Goal: Information Seeking & Learning: Understand process/instructions

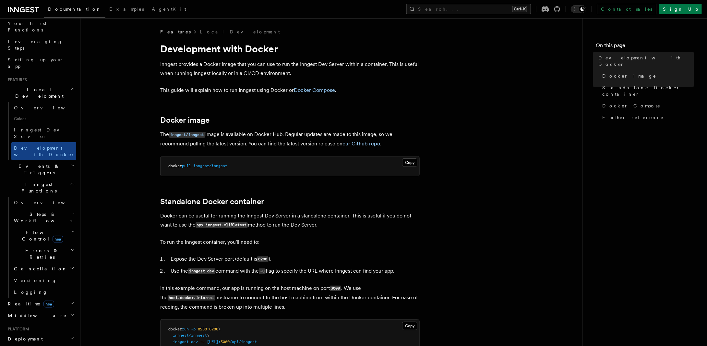
scroll to position [97, 0]
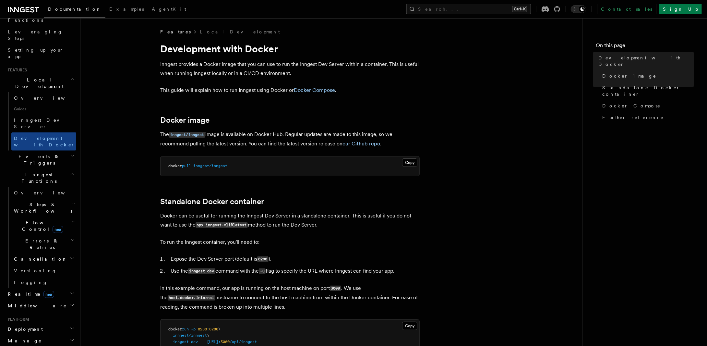
click at [50, 235] on h2 "Errors & Retries" at bounding box center [43, 244] width 65 height 18
click at [41, 253] on link "Overview" at bounding box center [47, 259] width 59 height 12
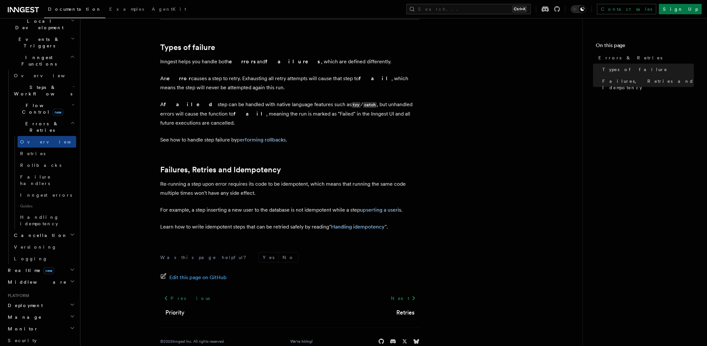
scroll to position [162, 0]
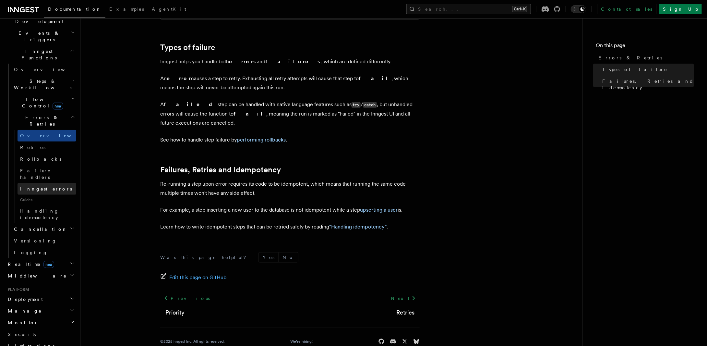
click at [53, 183] on link "Inngest errors" at bounding box center [47, 189] width 59 height 12
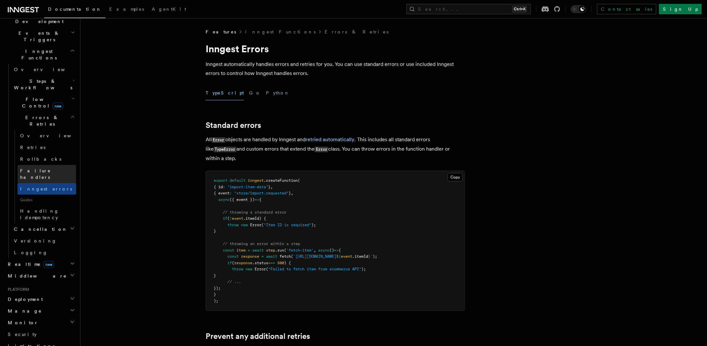
click at [50, 168] on span "Failure handlers" at bounding box center [35, 174] width 31 height 12
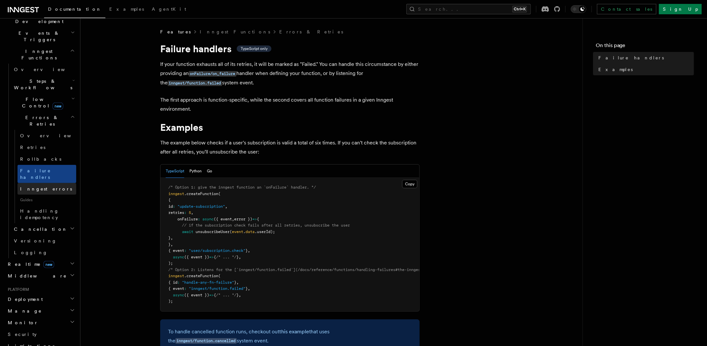
click at [53, 183] on link "Inngest errors" at bounding box center [47, 189] width 59 height 12
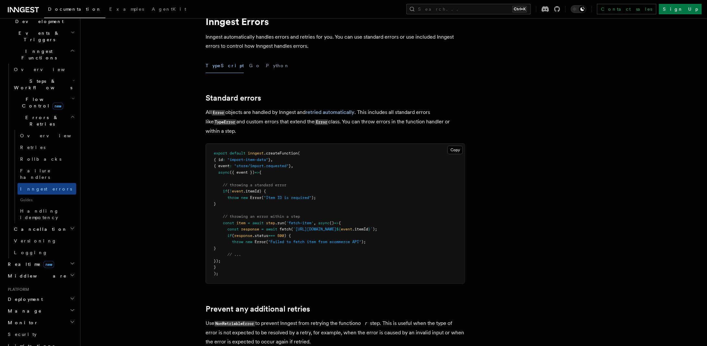
scroll to position [65, 0]
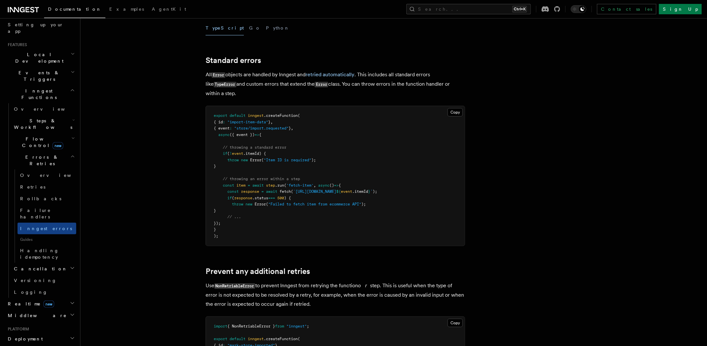
scroll to position [97, 0]
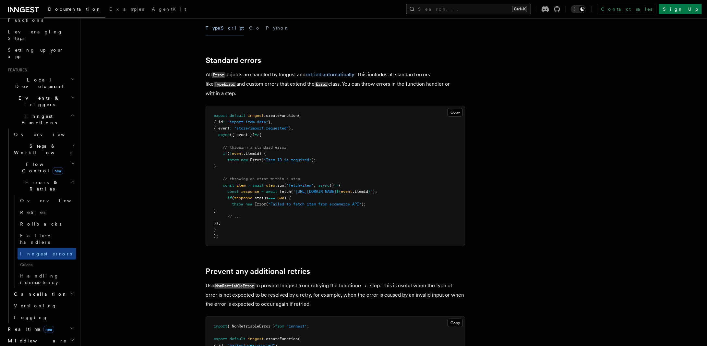
click at [72, 117] on header "Search... Documentation Examples AgentKit Home Quick start Next.js Node.js Pyth…" at bounding box center [40, 182] width 80 height 328
click at [72, 163] on icon "button" at bounding box center [73, 163] width 2 height 1
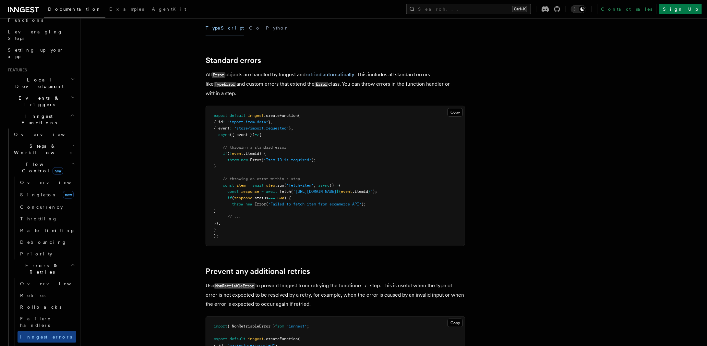
click at [72, 143] on icon "button" at bounding box center [73, 145] width 3 height 5
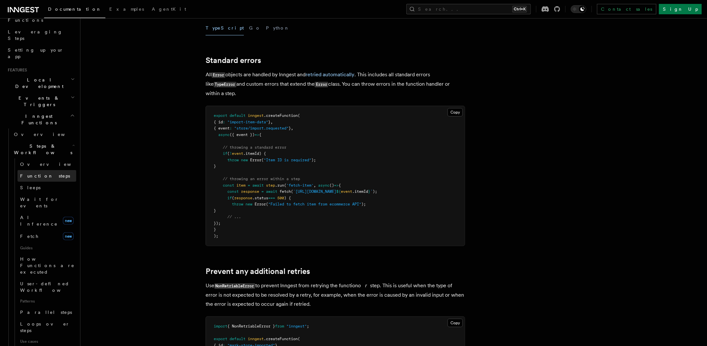
click at [52, 170] on link "Function steps" at bounding box center [47, 176] width 59 height 12
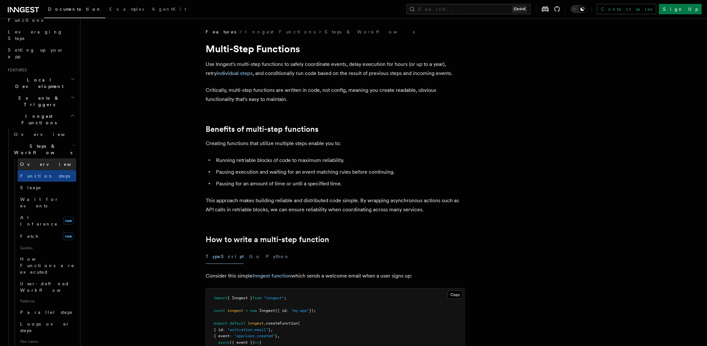
click at [46, 158] on link "Overview" at bounding box center [47, 164] width 59 height 12
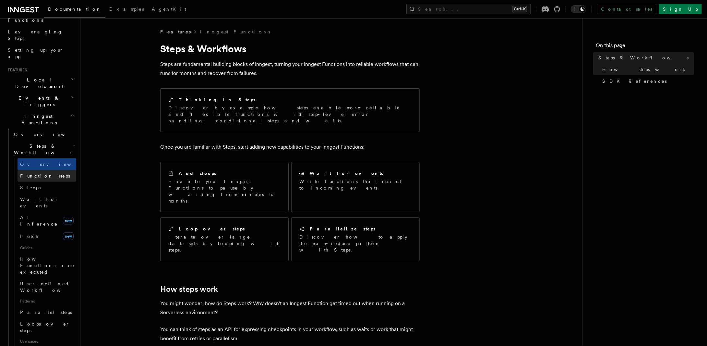
click at [47, 173] on span "Function steps" at bounding box center [45, 175] width 50 height 5
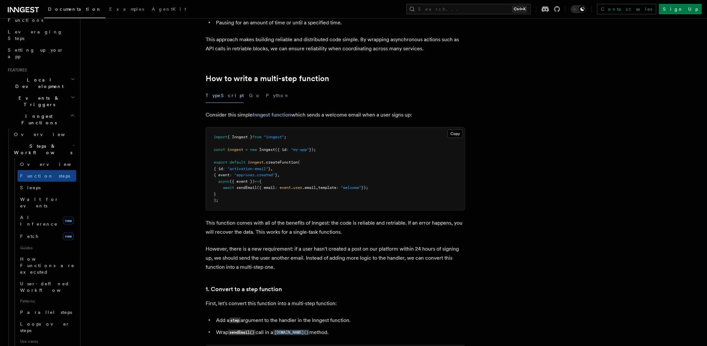
scroll to position [162, 0]
click at [272, 113] on link "Inngest function" at bounding box center [272, 113] width 39 height 6
click at [38, 256] on span "How Functions are executed" at bounding box center [47, 265] width 55 height 18
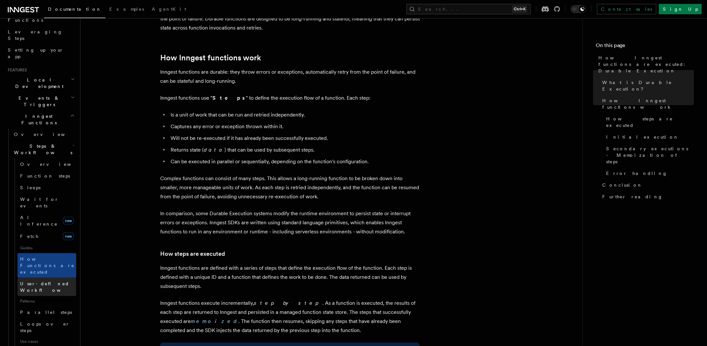
scroll to position [162, 0]
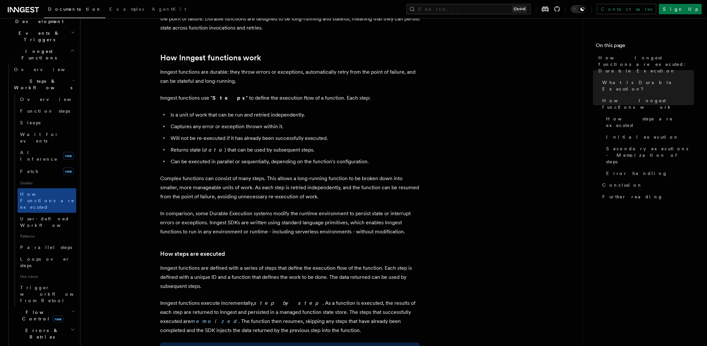
click at [49, 325] on h2 "Errors & Retries" at bounding box center [43, 334] width 65 height 18
click at [27, 346] on span "Overview" at bounding box center [53, 348] width 67 height 5
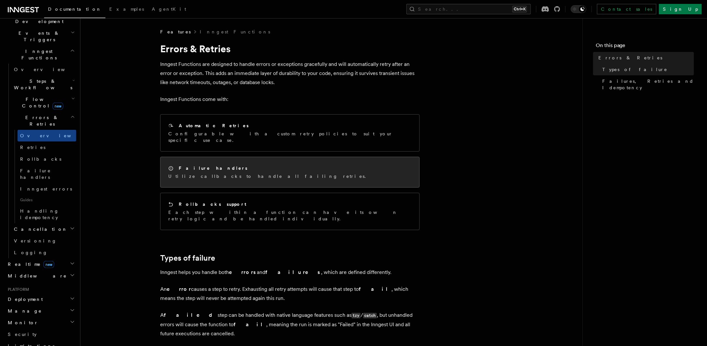
click at [249, 173] on div "Failure handlers Utilize callbacks to handle all failing retries." at bounding box center [290, 172] width 259 height 30
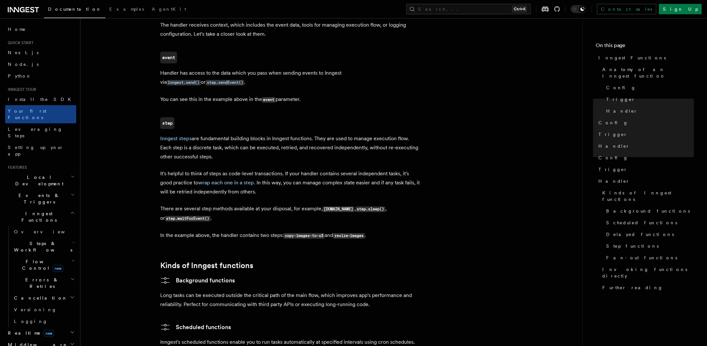
scroll to position [725, 0]
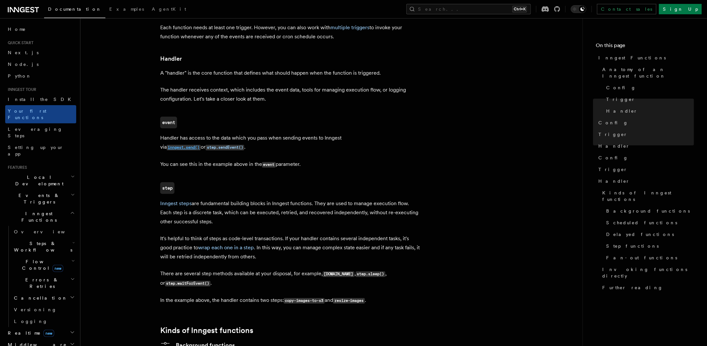
click at [201, 145] on code "inngest.send()" at bounding box center [184, 148] width 34 height 6
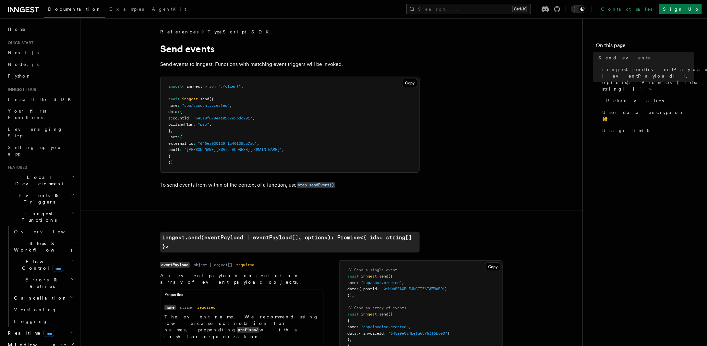
click at [211, 30] on link "TypeScript SDK" at bounding box center [240, 32] width 65 height 6
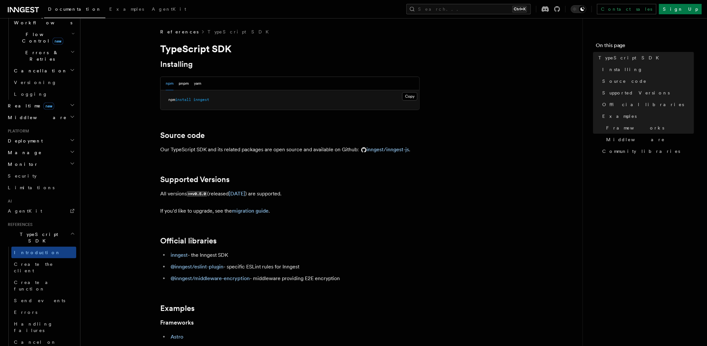
scroll to position [260, 0]
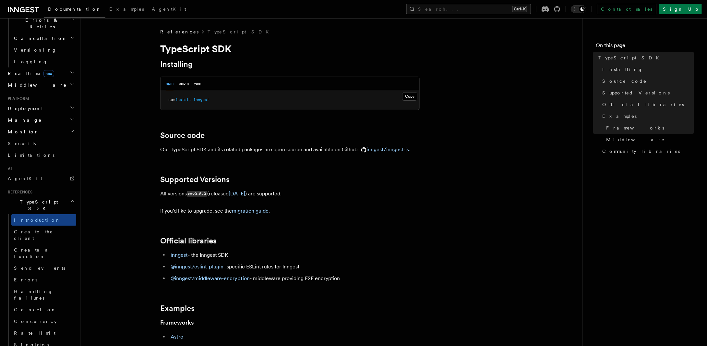
click at [59, 244] on link "Create a function" at bounding box center [43, 253] width 65 height 18
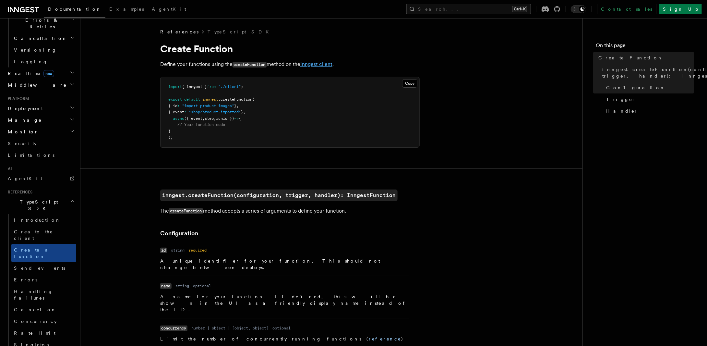
click at [311, 66] on link "Inngest client" at bounding box center [317, 64] width 32 height 6
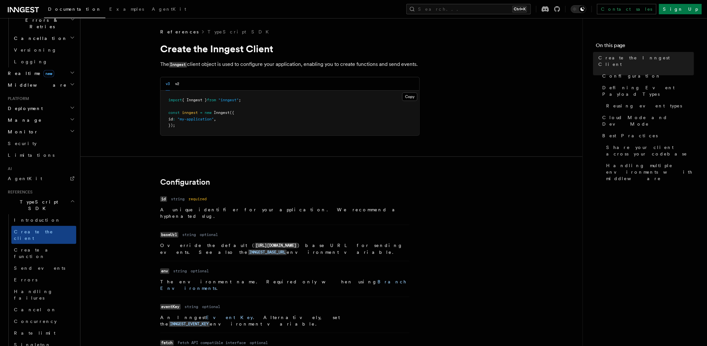
drag, startPoint x: 210, startPoint y: 145, endPoint x: 206, endPoint y: 146, distance: 3.4
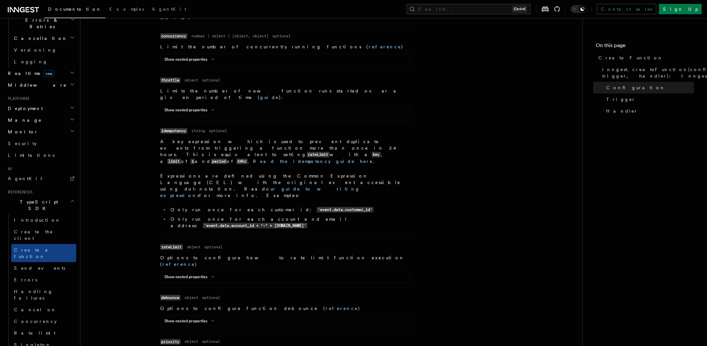
scroll to position [422, 0]
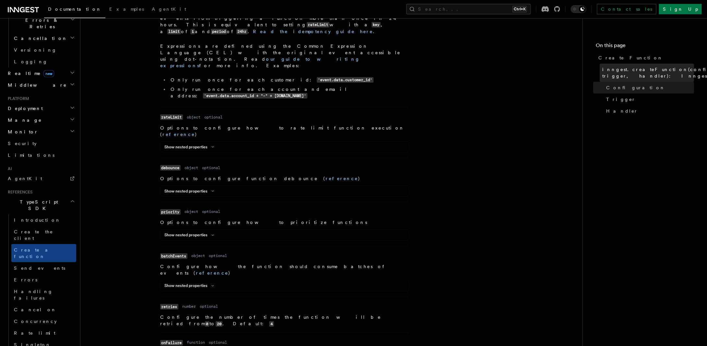
click at [635, 70] on span "inngest.createFunction(configuration, trigger, handler): InngestFunction" at bounding box center [678, 72] width 151 height 13
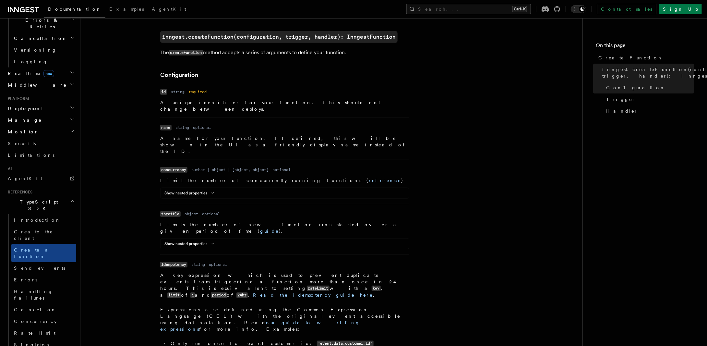
scroll to position [158, 0]
click at [613, 109] on span "Handler" at bounding box center [623, 111] width 32 height 6
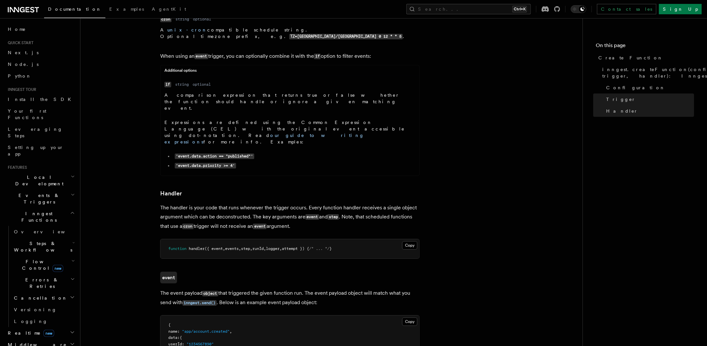
scroll to position [827, 0]
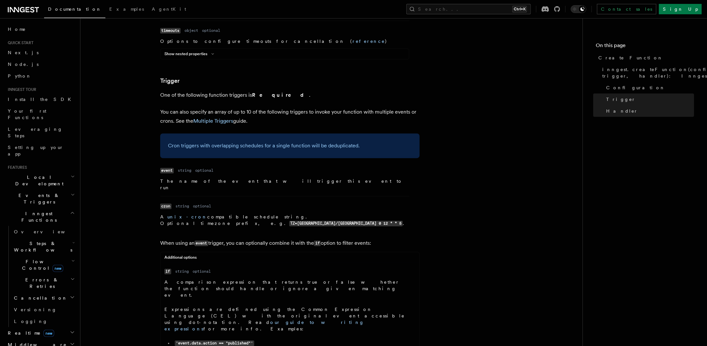
click at [70, 295] on icon "button" at bounding box center [72, 297] width 5 height 5
click at [32, 307] on span "Overview" at bounding box center [53, 309] width 67 height 5
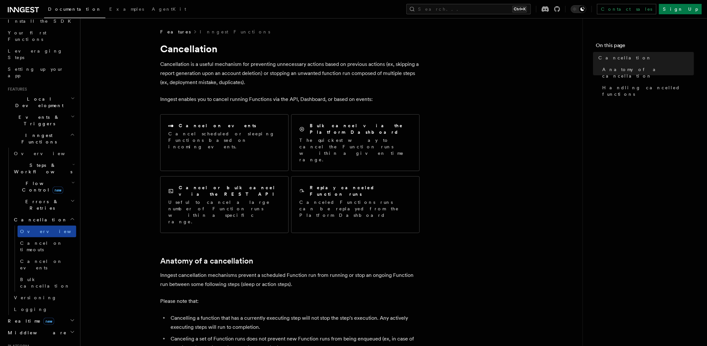
scroll to position [97, 0]
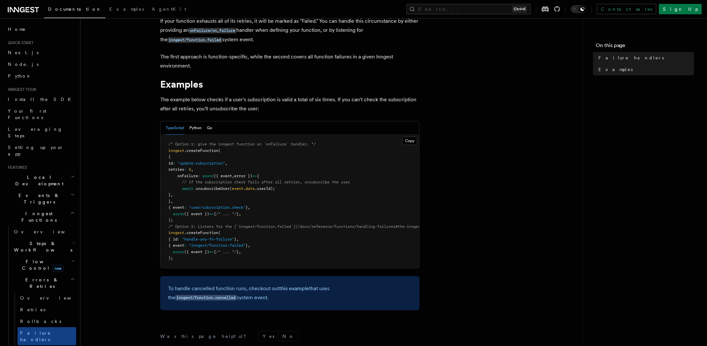
scroll to position [141, 0]
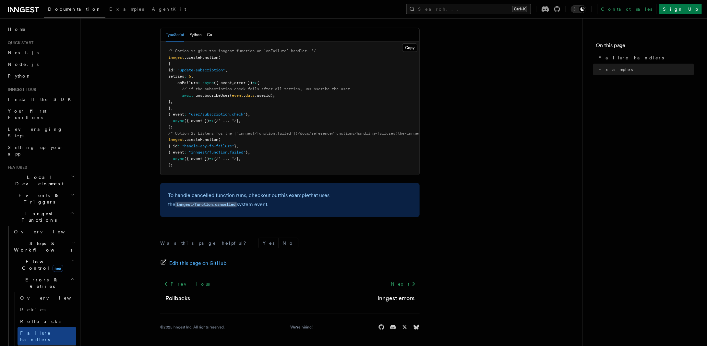
click at [37, 346] on span "Inngest errors" at bounding box center [46, 351] width 52 height 5
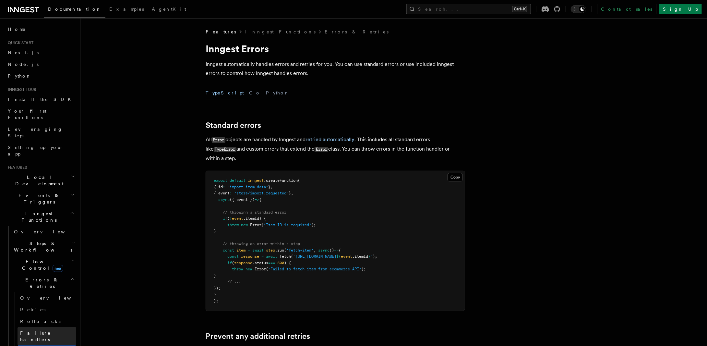
click at [40, 330] on span "Failure handlers" at bounding box center [35, 336] width 31 height 12
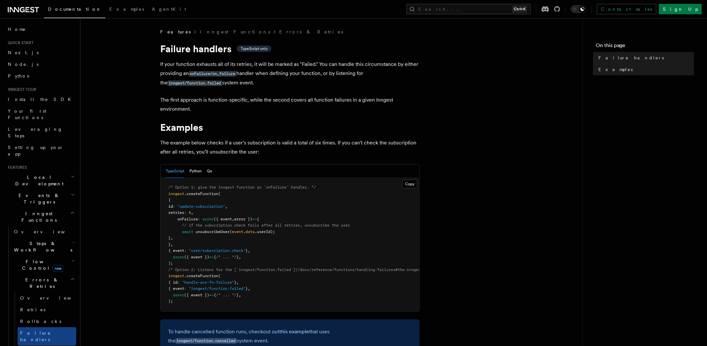
click at [38, 346] on span "Inngest errors" at bounding box center [46, 351] width 52 height 5
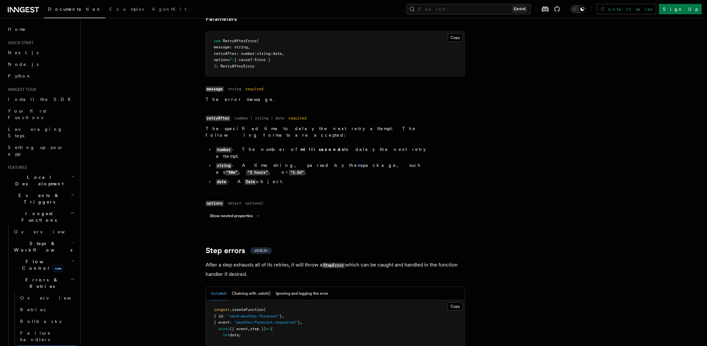
scroll to position [941, 0]
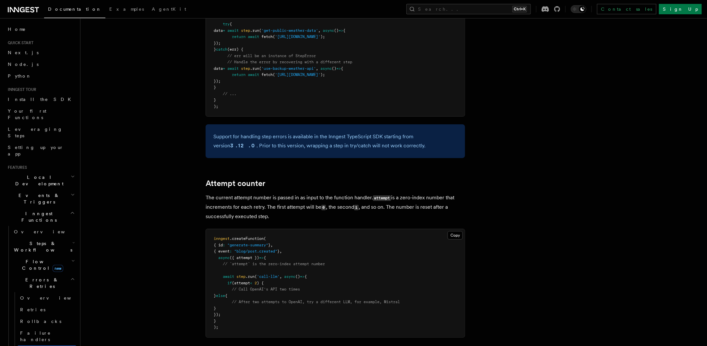
scroll to position [1136, 0]
drag, startPoint x: 164, startPoint y: 84, endPoint x: 175, endPoint y: 75, distance: 14.1
click at [71, 192] on icon "button" at bounding box center [73, 194] width 4 height 5
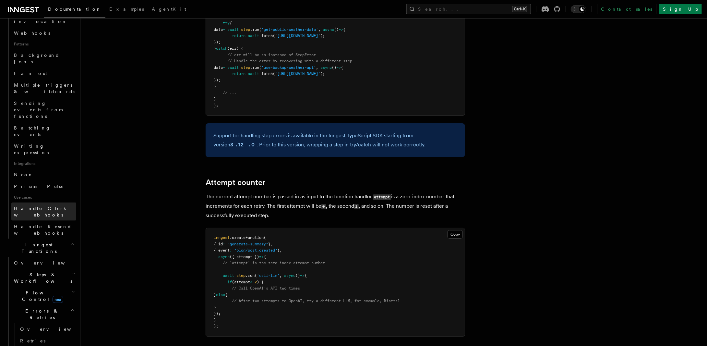
scroll to position [325, 0]
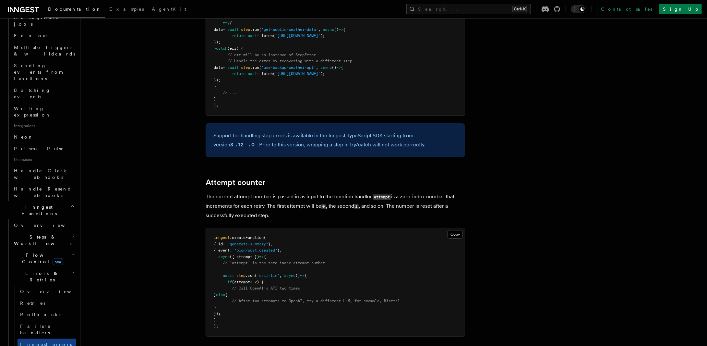
click at [72, 234] on icon "button" at bounding box center [73, 236] width 3 height 5
click at [48, 249] on link "Overview" at bounding box center [47, 255] width 59 height 12
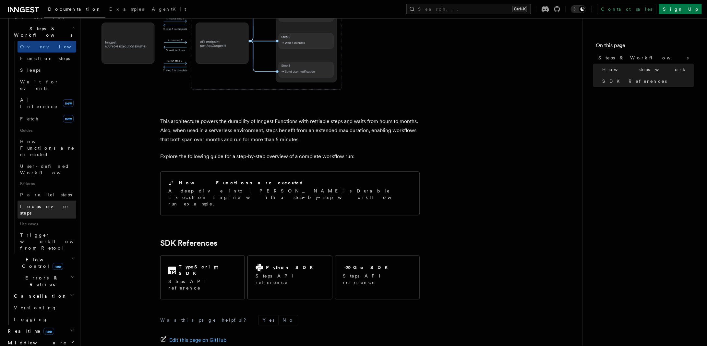
scroll to position [218, 0]
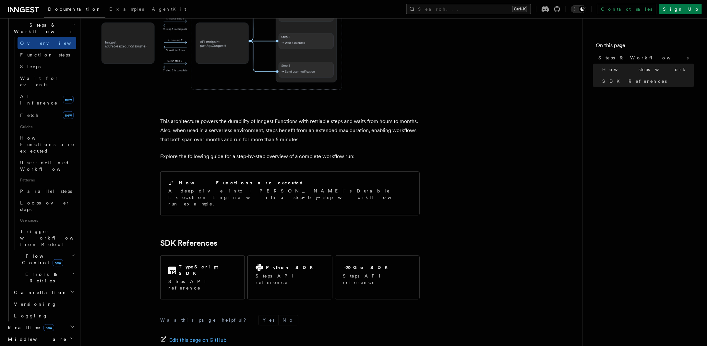
click at [71, 253] on icon "button" at bounding box center [73, 255] width 4 height 5
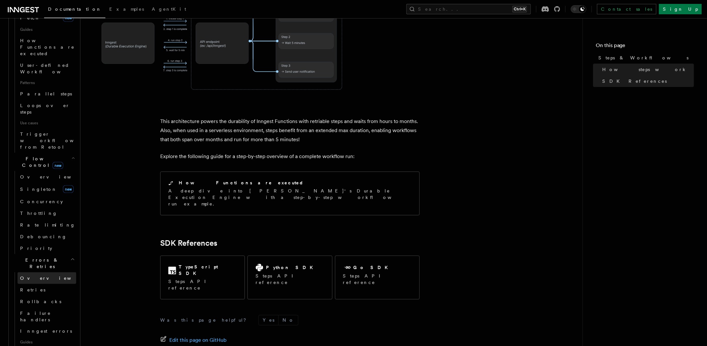
click at [40, 272] on link "Overview" at bounding box center [47, 278] width 59 height 12
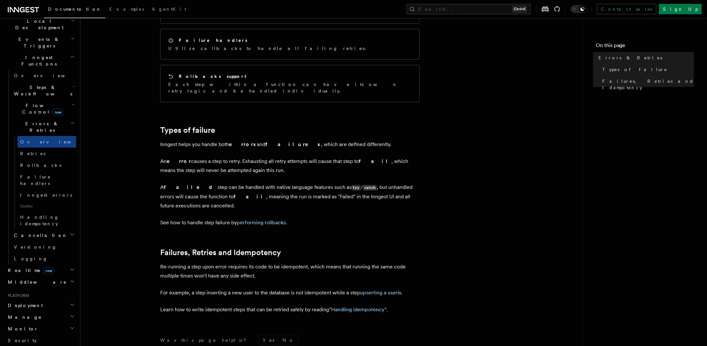
scroll to position [162, 0]
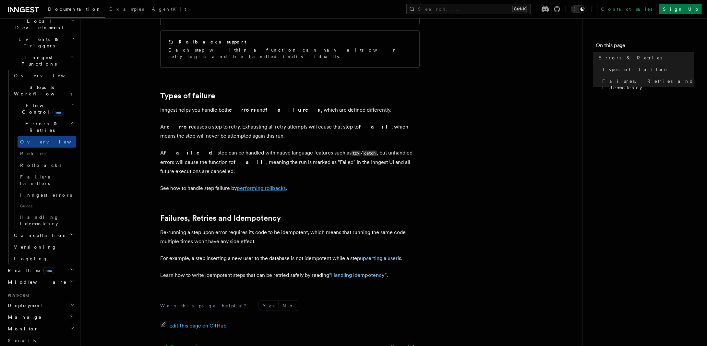
click at [255, 185] on link "performing rollbacks" at bounding box center [261, 188] width 49 height 6
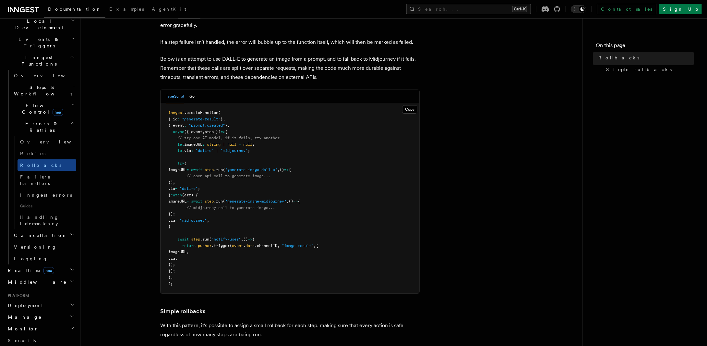
scroll to position [65, 0]
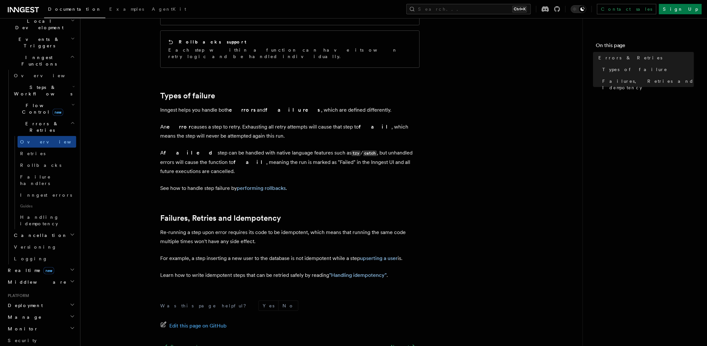
scroll to position [195, 0]
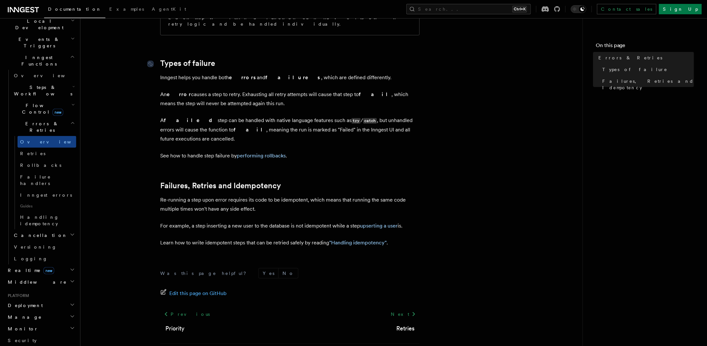
click at [201, 59] on link "Types of failure" at bounding box center [187, 63] width 55 height 9
